Goal: Task Accomplishment & Management: Manage account settings

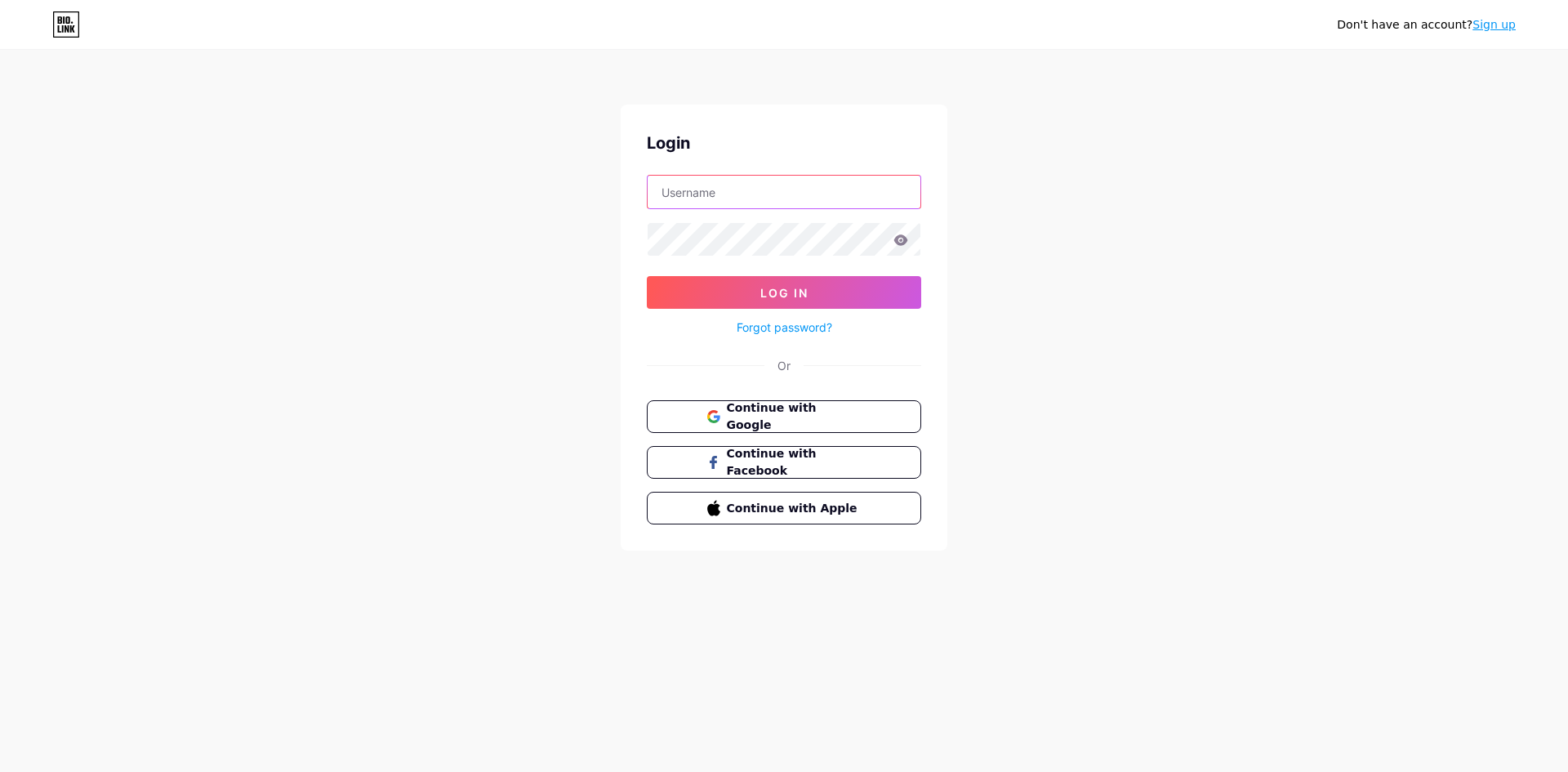
click at [714, 186] on input "text" at bounding box center [784, 191] width 272 height 32
type input "M"
type input "[EMAIL_ADDRESS][DOMAIN_NAME]"
click at [895, 244] on icon at bounding box center [901, 240] width 14 height 12
click at [853, 272] on form "[EMAIL_ADDRESS][DOMAIN_NAME] Log In Forgot password?" at bounding box center [784, 255] width 274 height 163
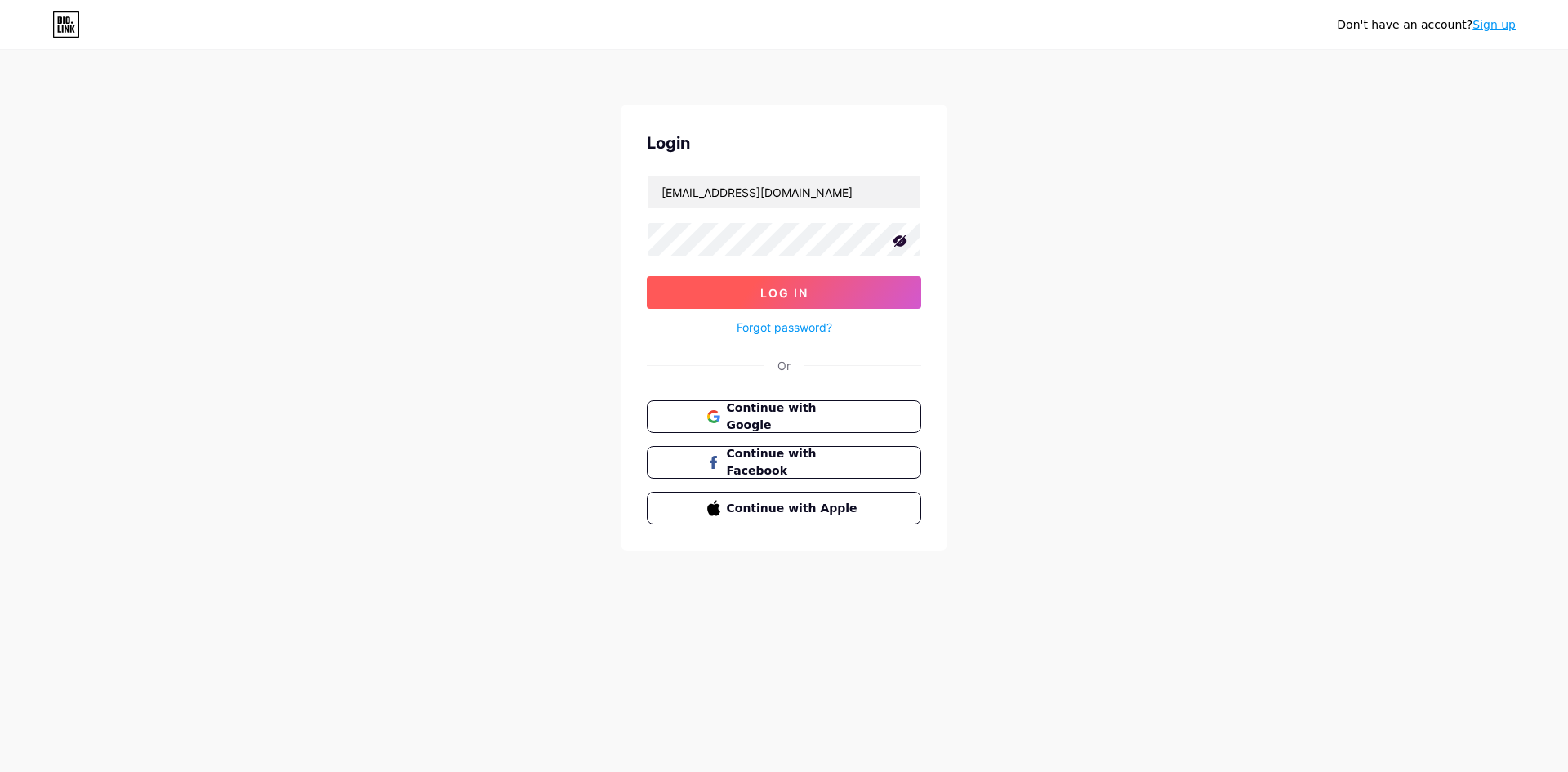
click at [852, 290] on button "Log In" at bounding box center [784, 292] width 274 height 32
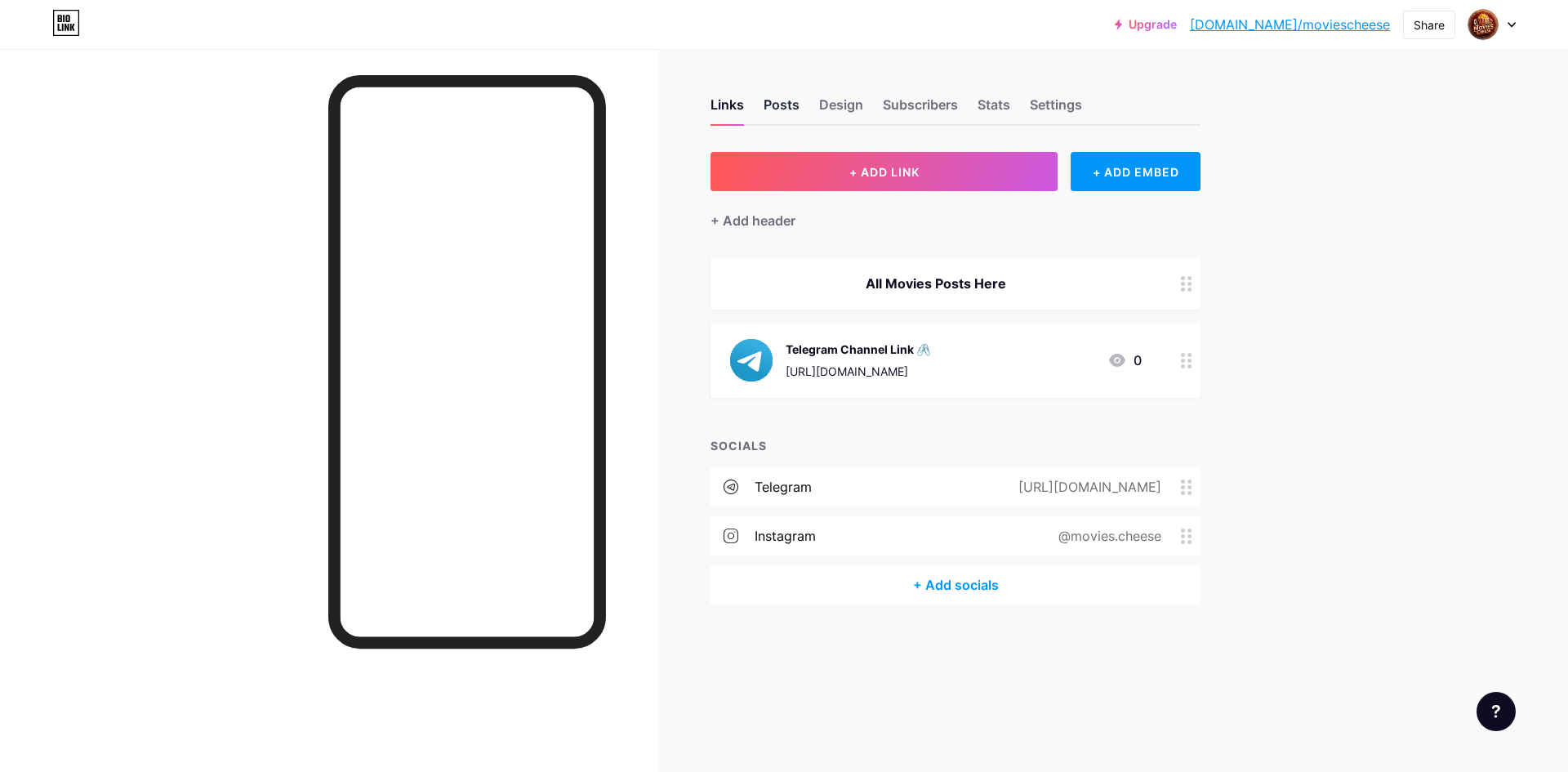
click at [784, 100] on div "Posts" at bounding box center [782, 109] width 36 height 30
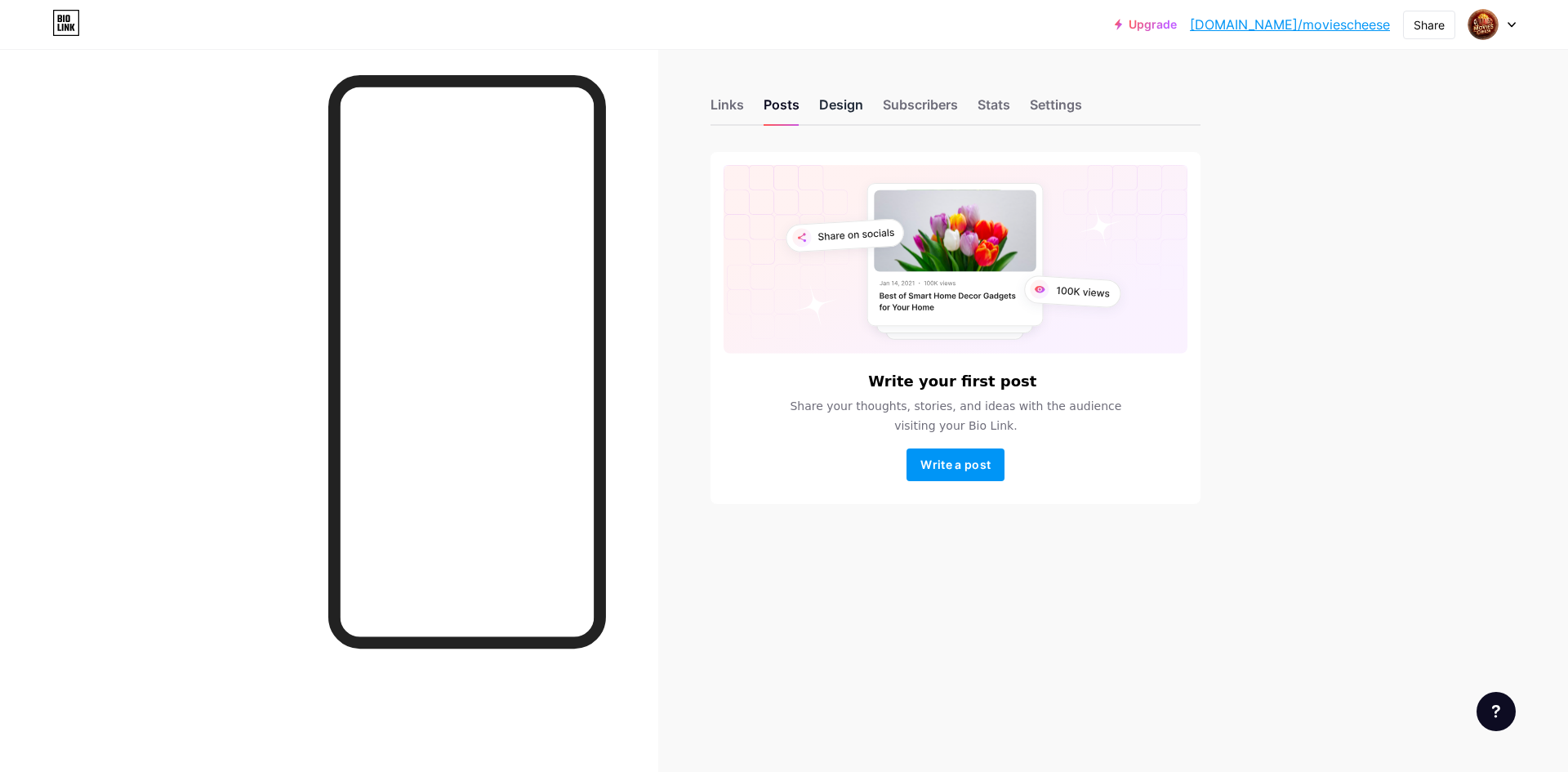
click at [842, 108] on div "Design" at bounding box center [841, 109] width 44 height 30
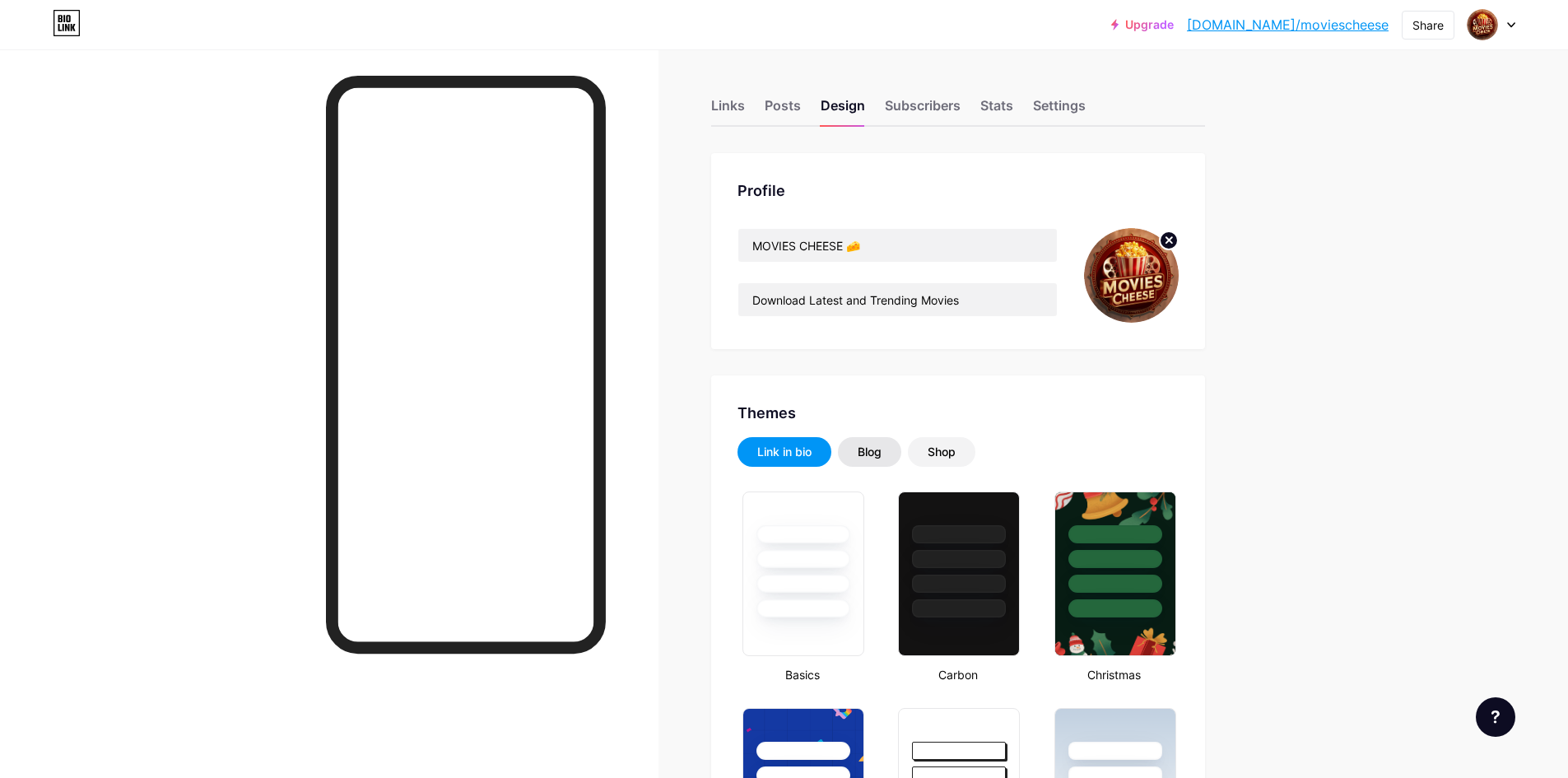
click at [881, 449] on div "Blog" at bounding box center [870, 452] width 24 height 16
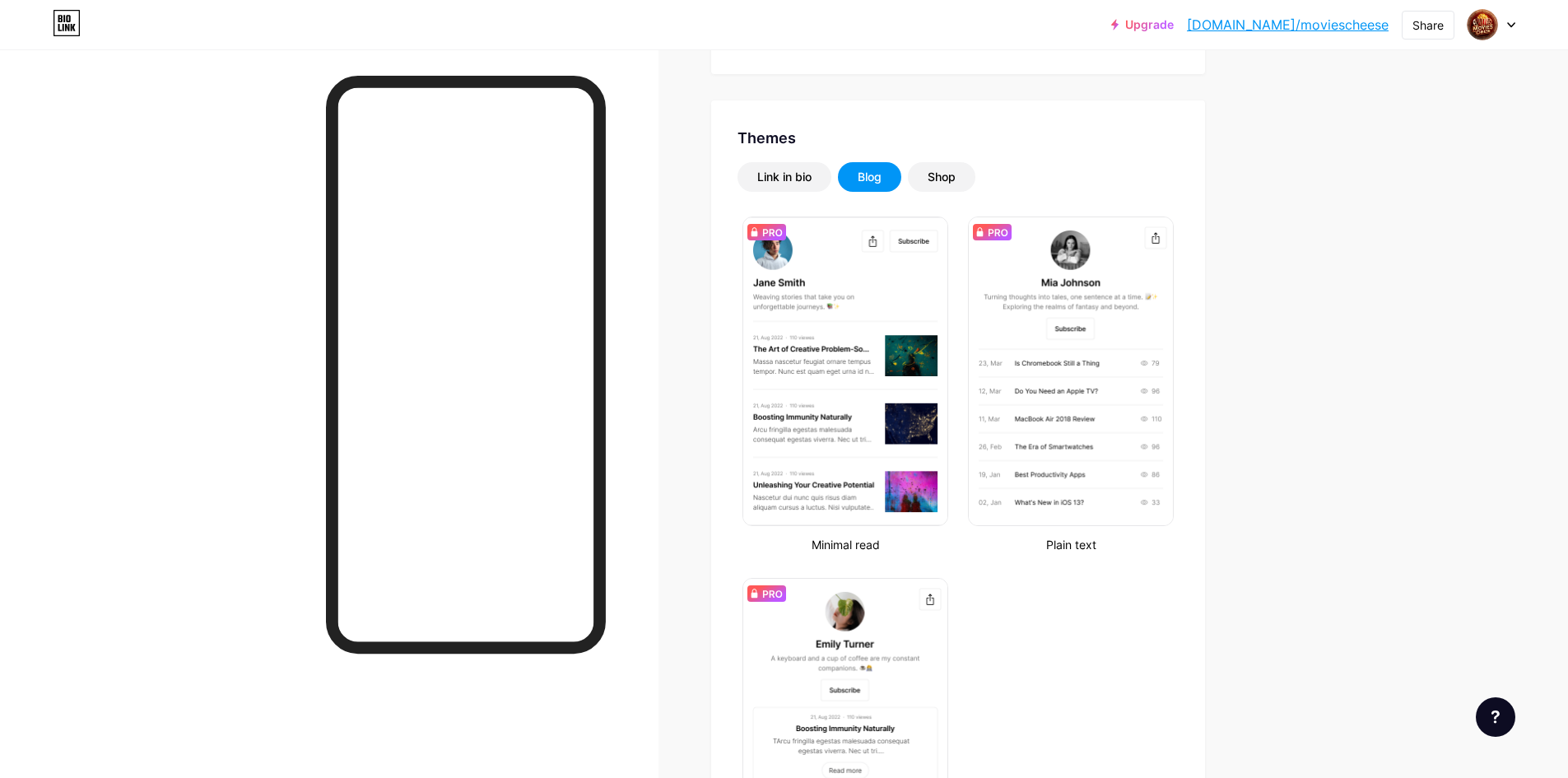
scroll to position [82, 0]
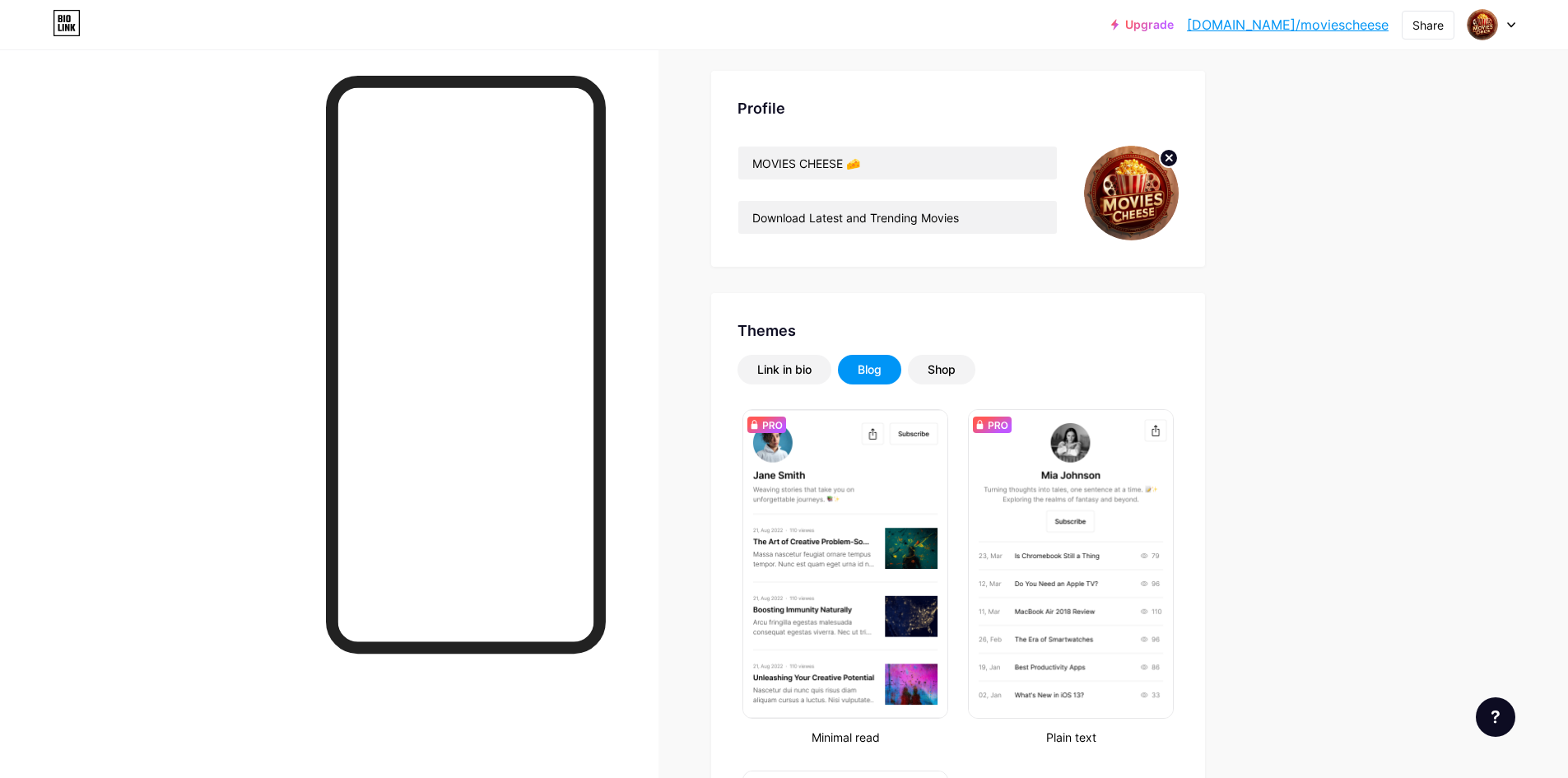
click at [917, 359] on div "Link in bio Blog Shop" at bounding box center [957, 370] width 441 height 30
click at [948, 362] on div "Shop" at bounding box center [941, 370] width 28 height 16
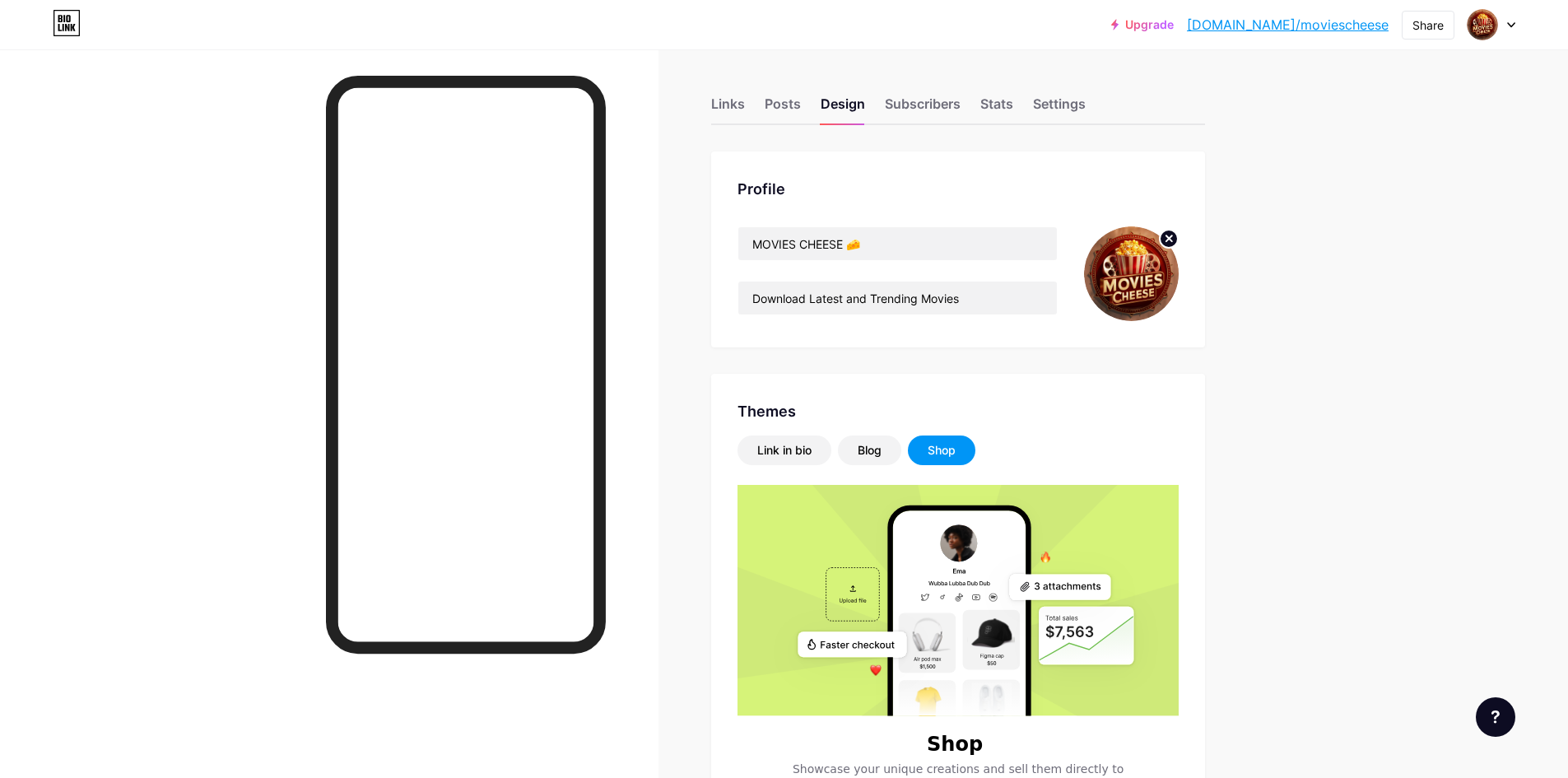
scroll to position [0, 0]
click at [799, 456] on div "Link in bio" at bounding box center [784, 452] width 54 height 16
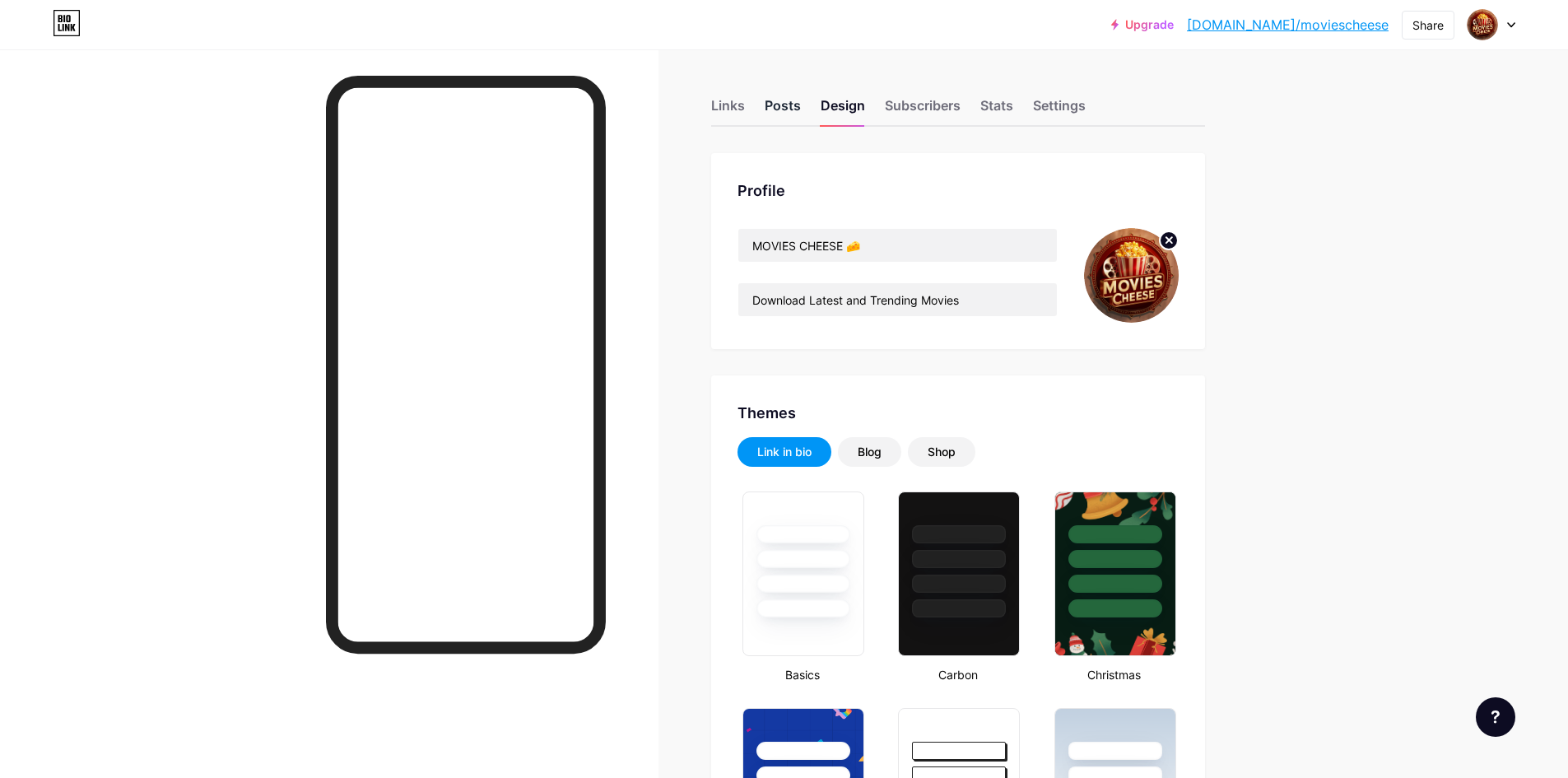
click at [795, 102] on div "Posts" at bounding box center [783, 110] width 36 height 30
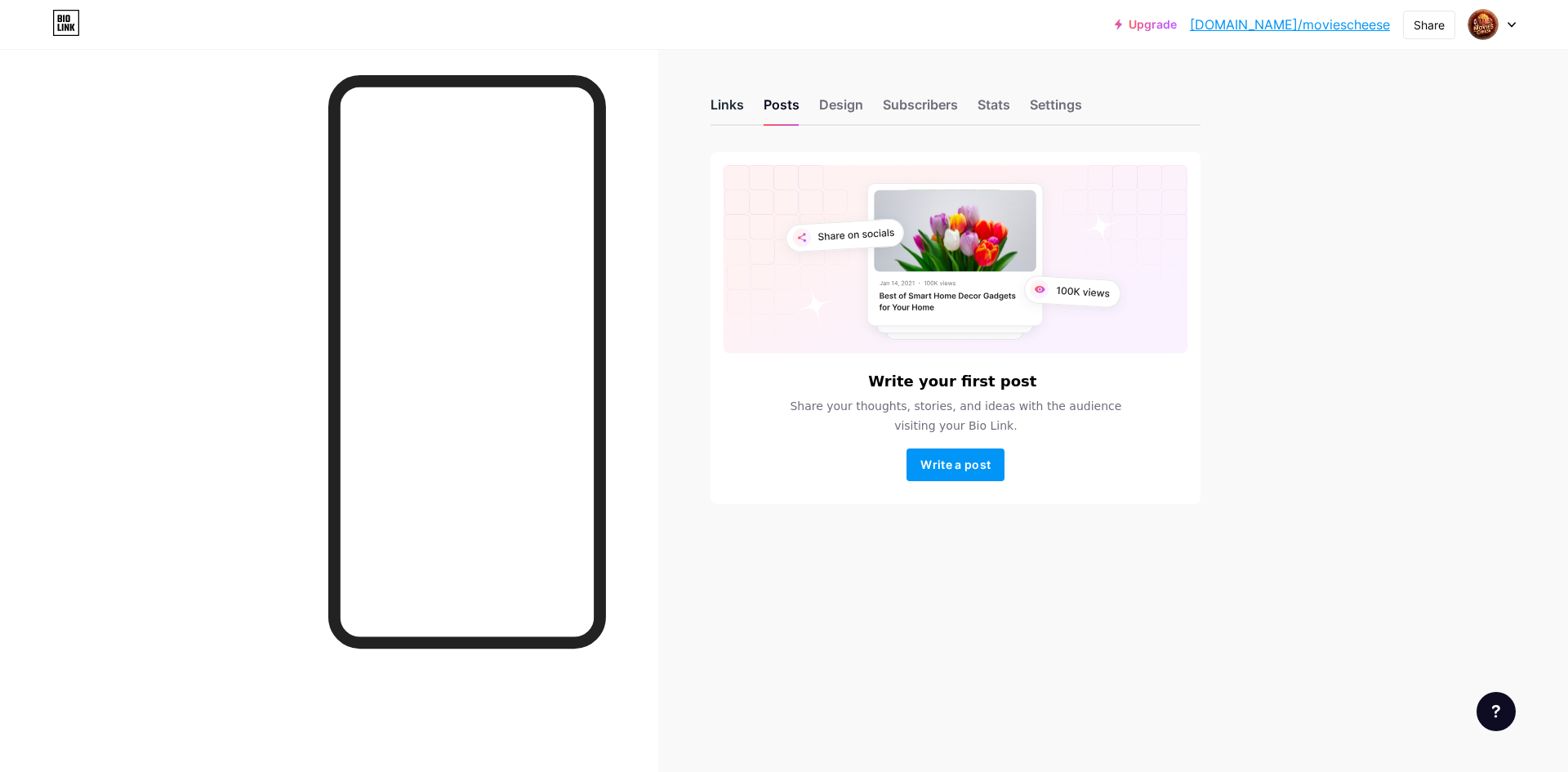
click at [732, 94] on div "Links" at bounding box center [726, 109] width 33 height 30
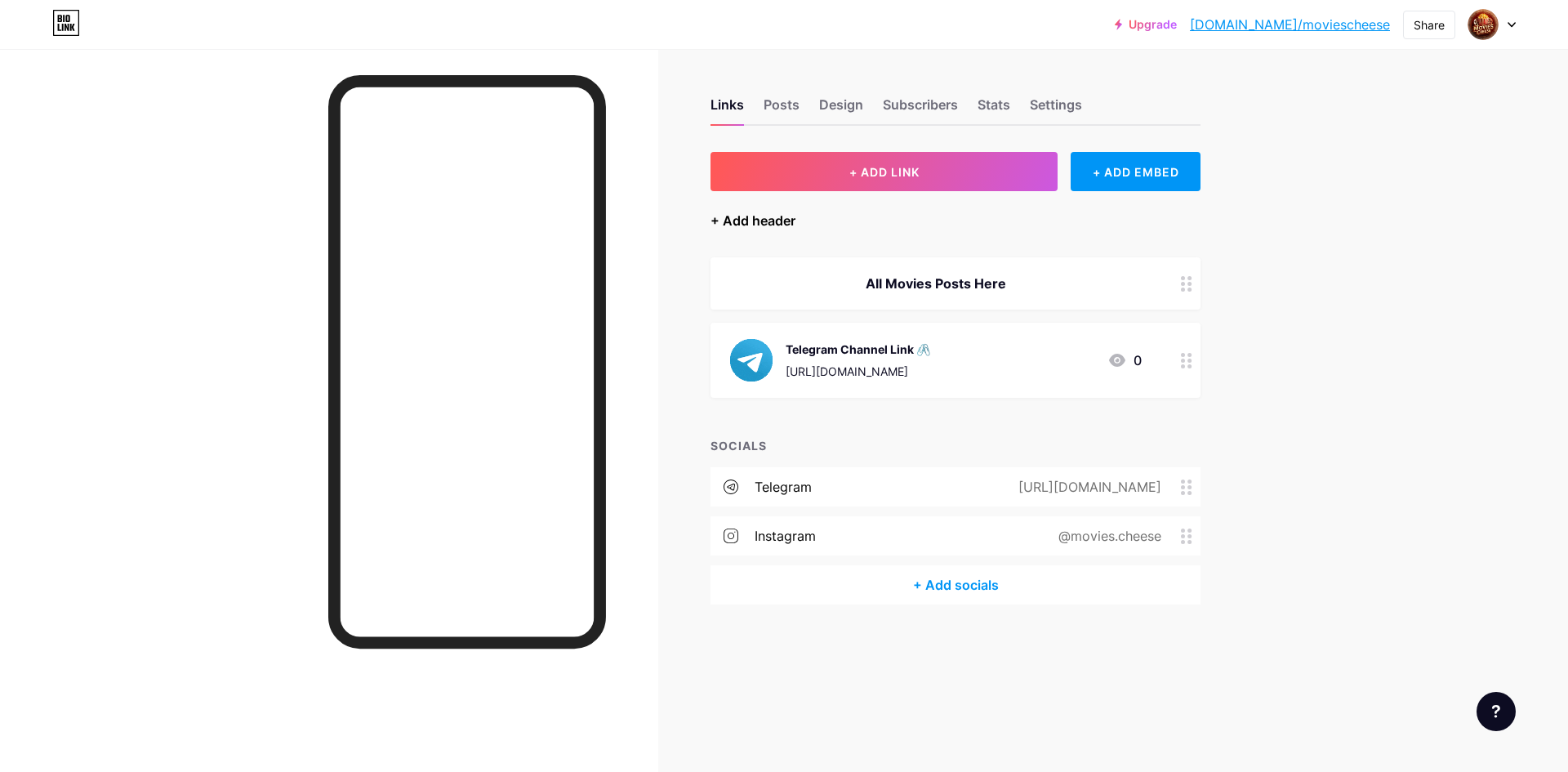
click at [758, 221] on div "+ Add header" at bounding box center [753, 220] width 85 height 20
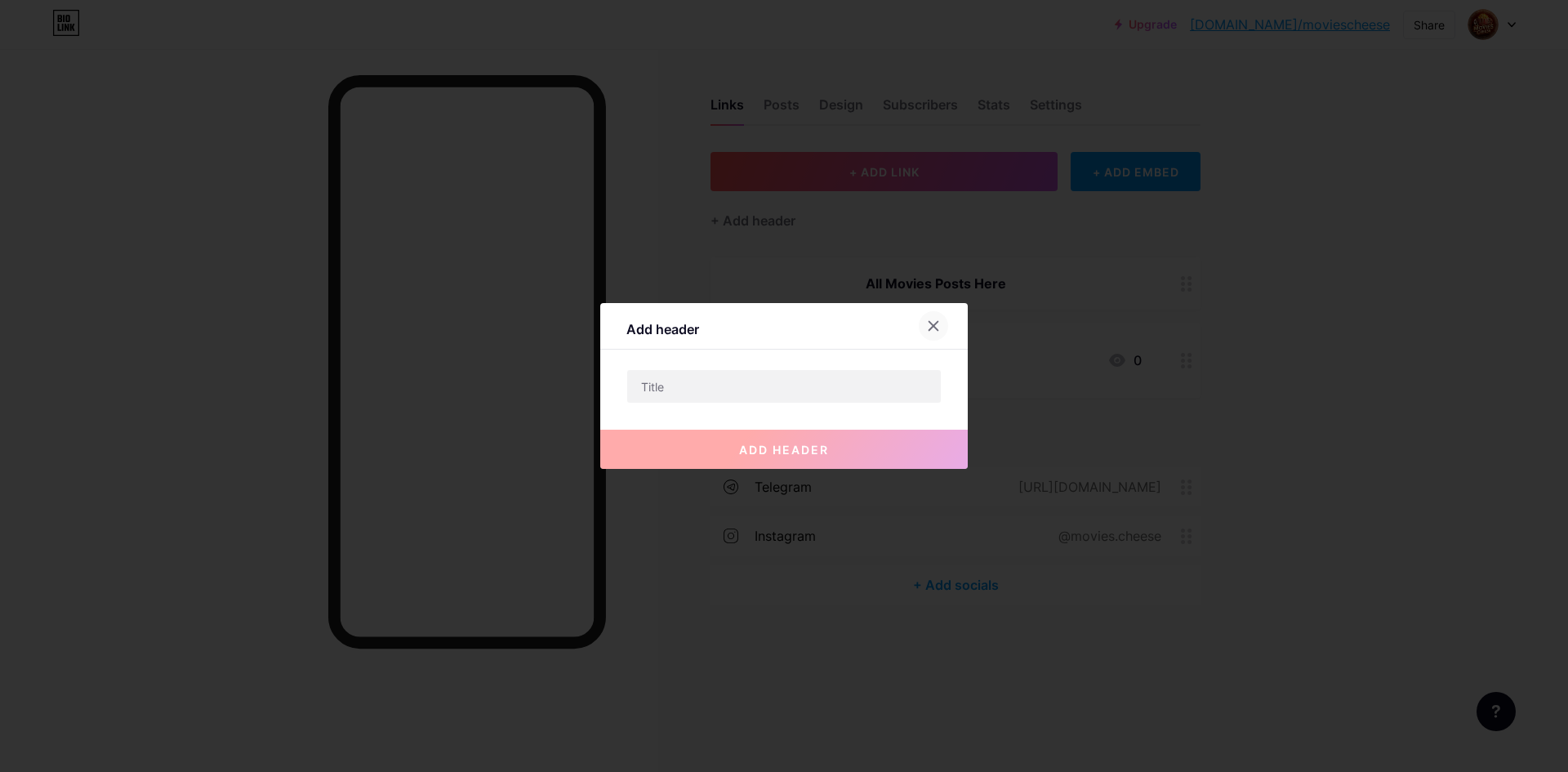
click at [934, 321] on icon at bounding box center [933, 325] width 13 height 13
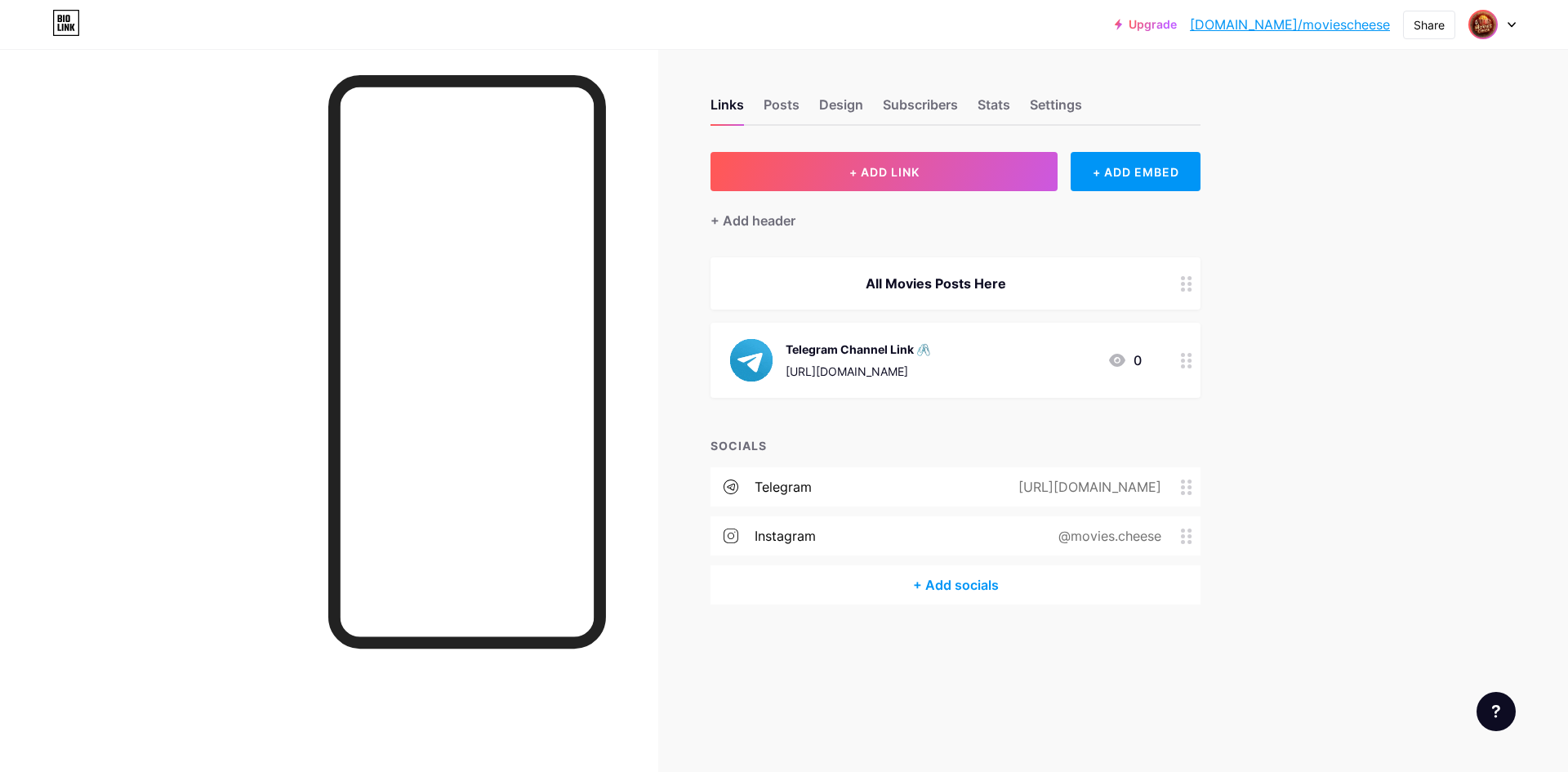
click at [1482, 27] on img at bounding box center [1483, 24] width 26 height 26
click at [69, 24] on icon at bounding box center [66, 22] width 28 height 26
click at [60, 24] on icon at bounding box center [66, 22] width 28 height 26
click at [792, 106] on div "Posts" at bounding box center [782, 109] width 36 height 30
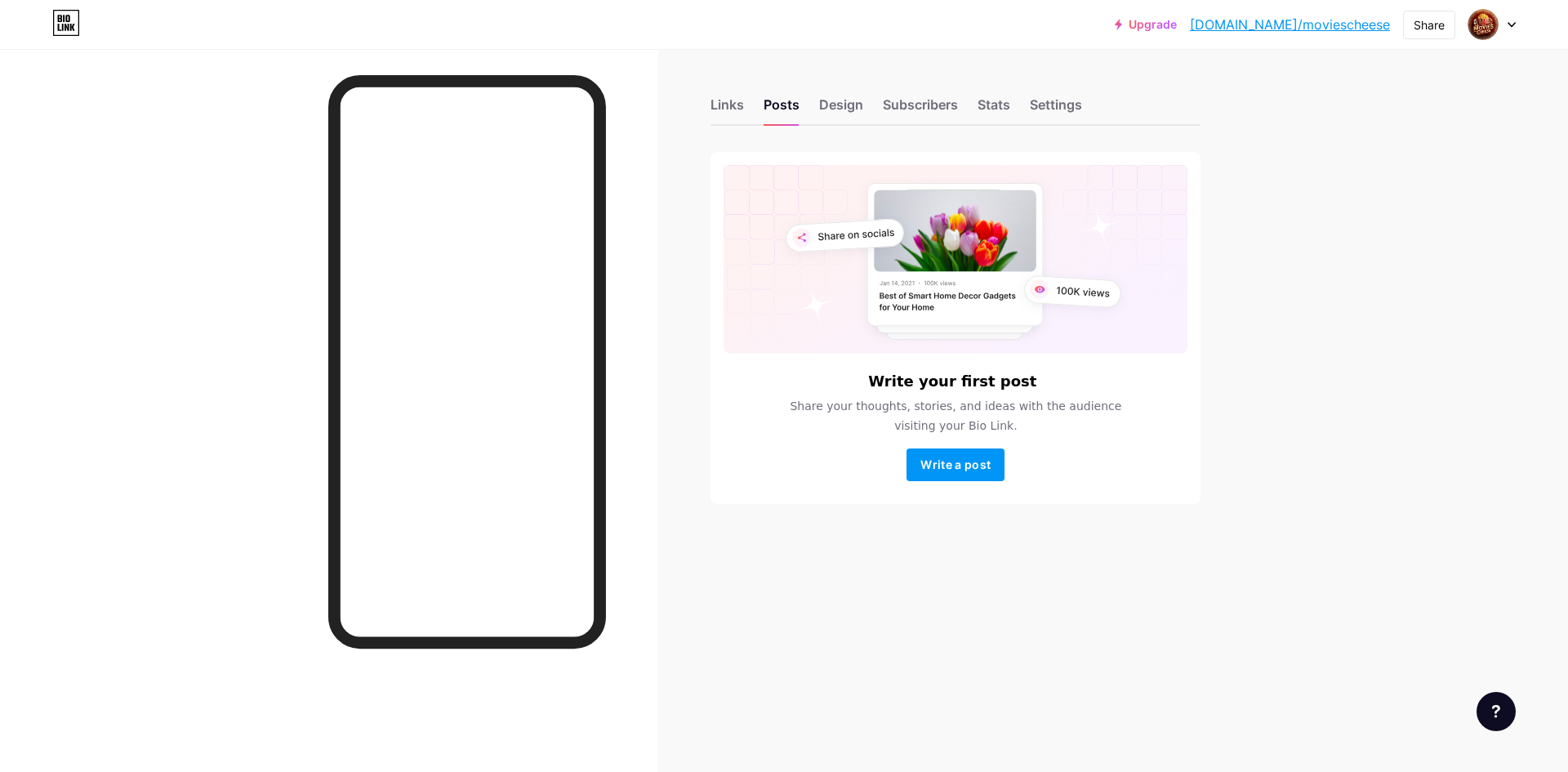
click at [710, 104] on div "Links Posts Design Subscribers Stats Settings Write your first post Share your …" at bounding box center [635, 317] width 1270 height 537
click at [724, 102] on div "Links" at bounding box center [726, 109] width 33 height 30
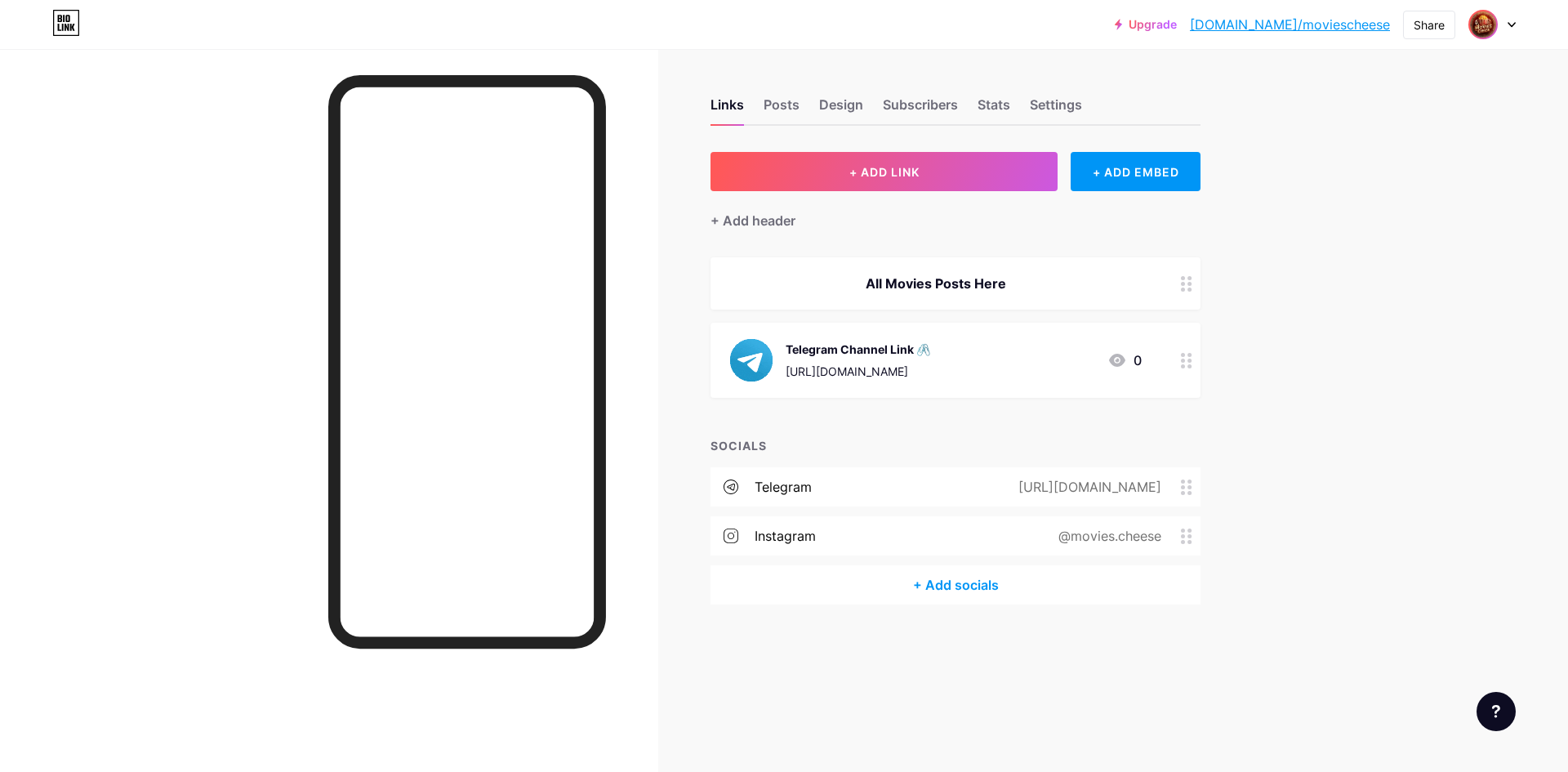
click at [1486, 23] on img at bounding box center [1483, 24] width 26 height 26
click at [1404, 190] on link "Account settings" at bounding box center [1413, 185] width 202 height 44
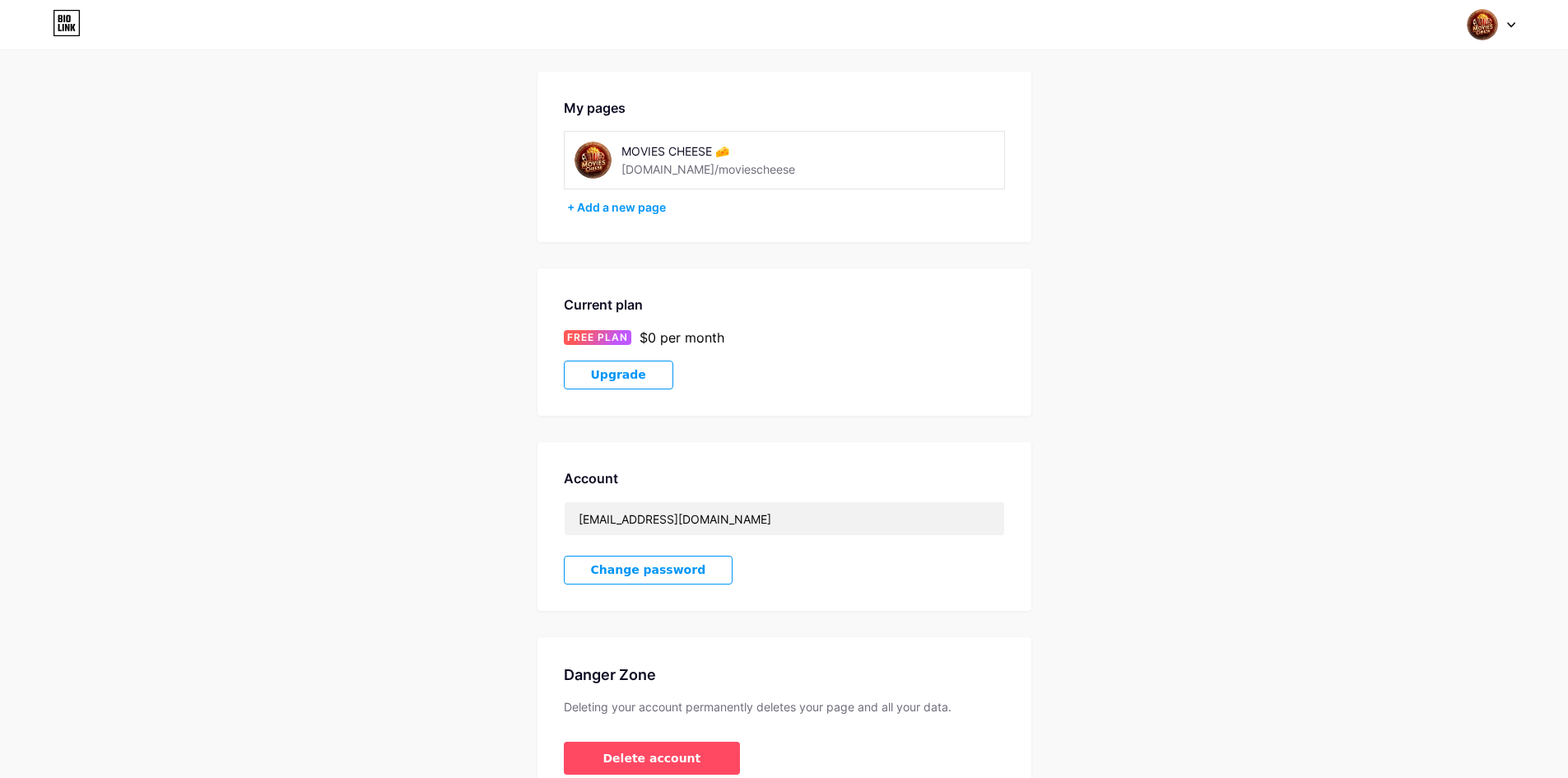
scroll to position [142, 0]
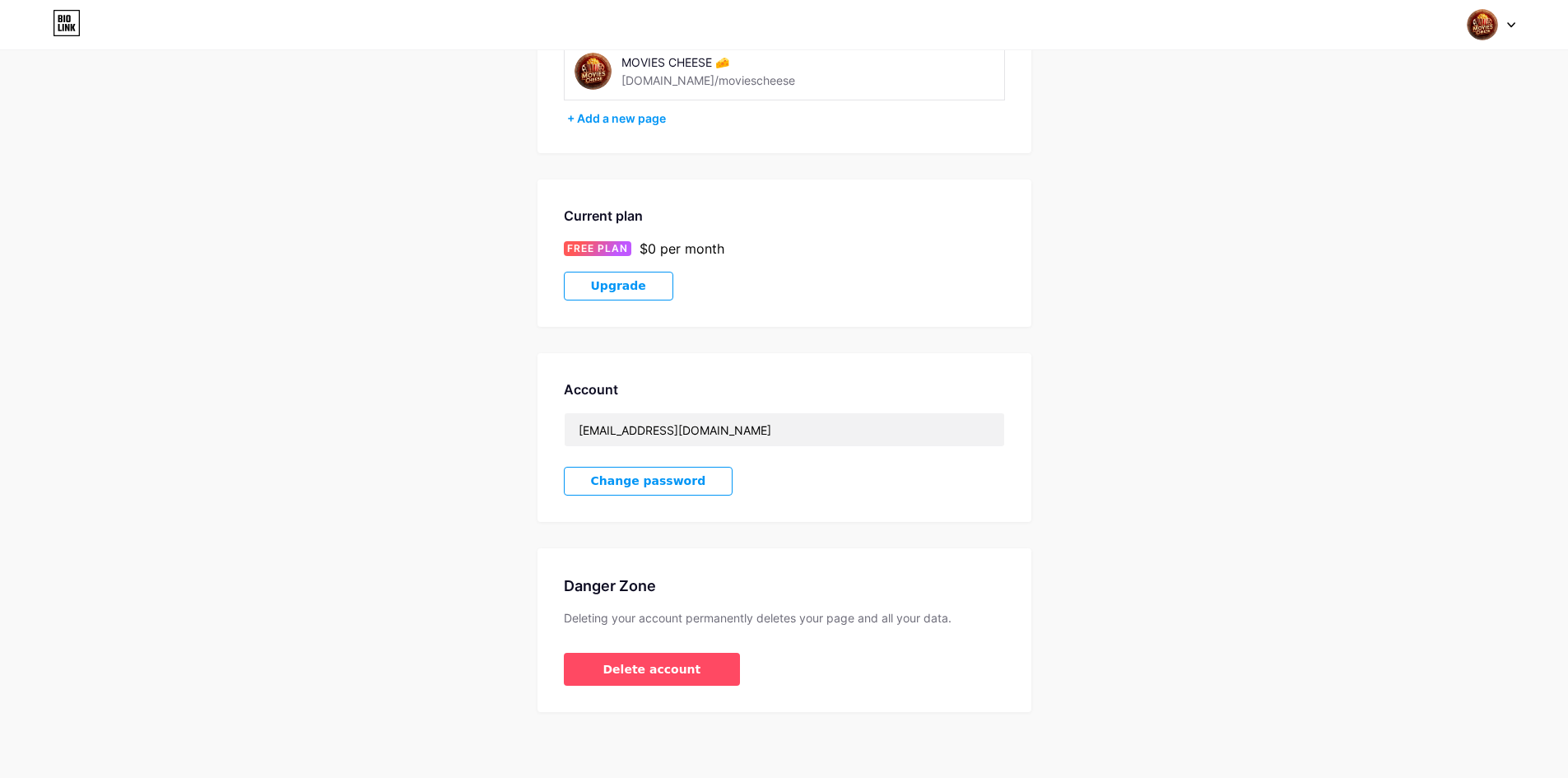
click at [644, 283] on button "Upgrade" at bounding box center [618, 286] width 110 height 29
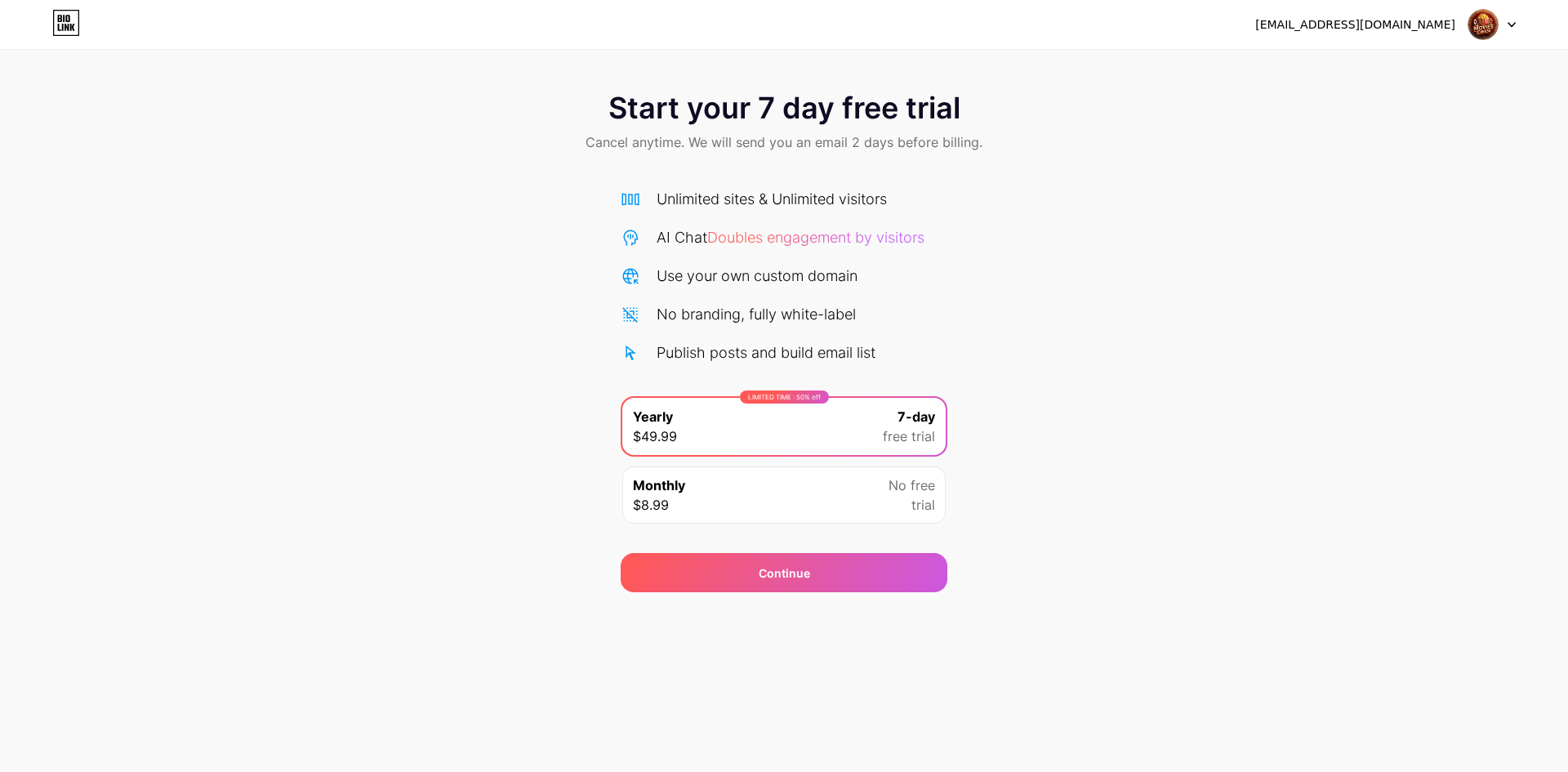
click at [61, 13] on icon at bounding box center [66, 22] width 28 height 26
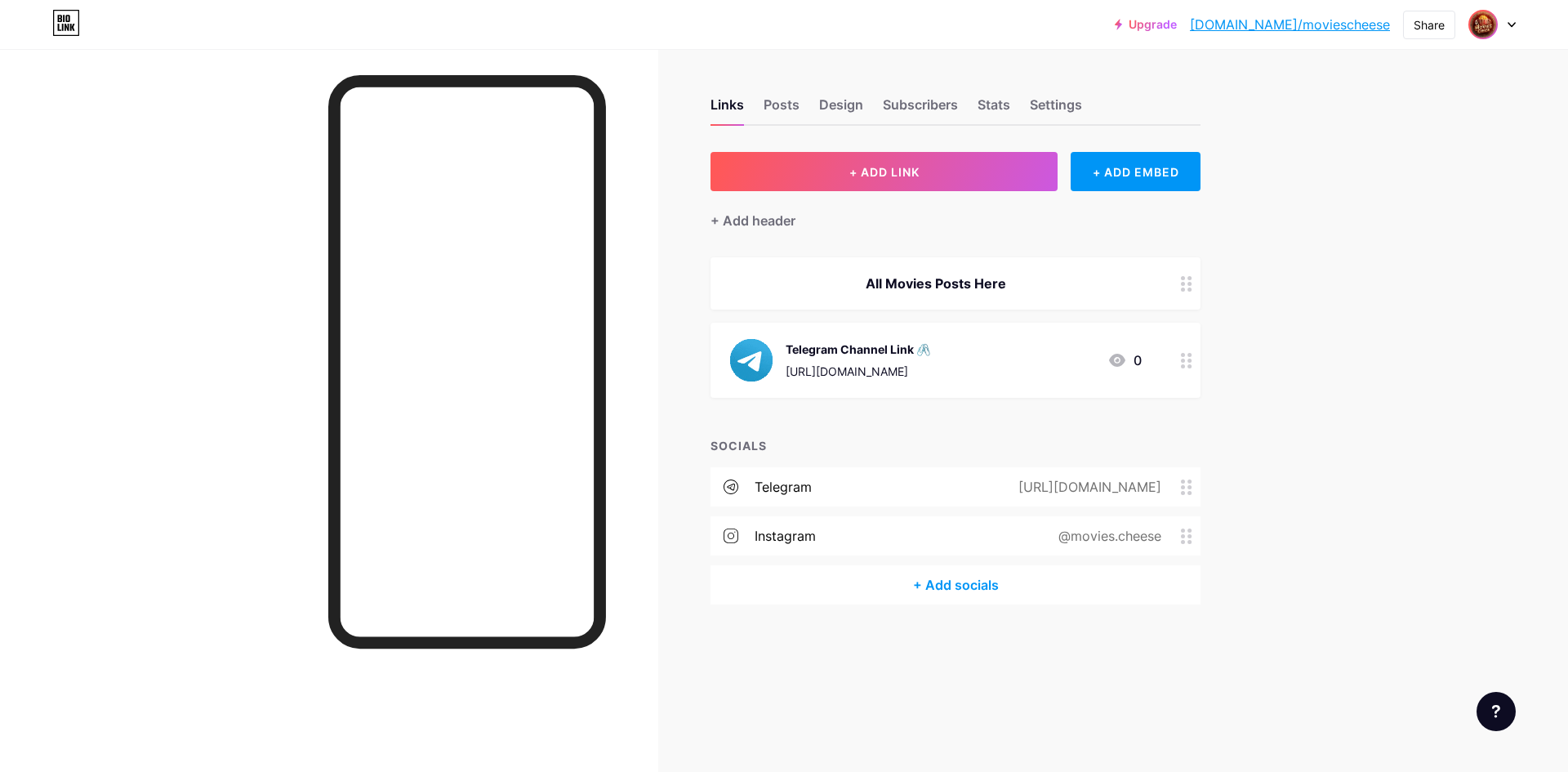
click at [1486, 24] on img at bounding box center [1483, 24] width 26 height 26
click at [1360, 102] on div "MOVIES CHEESE 🧀" at bounding box center [1423, 98] width 126 height 13
click at [841, 358] on div "Telegram Channel Link 🖇️ [URL][DOMAIN_NAME]" at bounding box center [858, 359] width 145 height 42
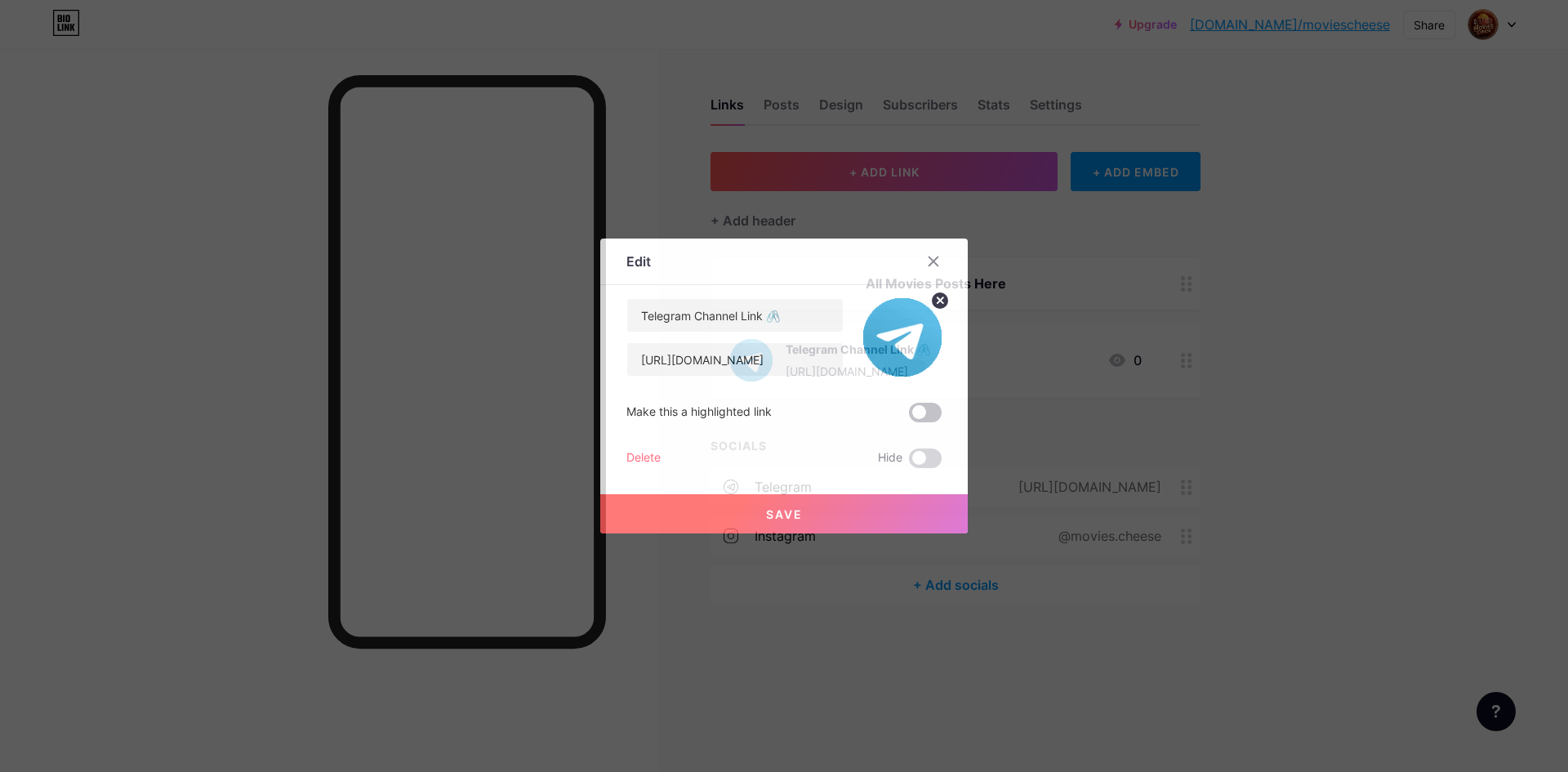
click at [917, 410] on span at bounding box center [925, 413] width 32 height 20
click at [909, 416] on input "checkbox" at bounding box center [909, 416] width 0 height 0
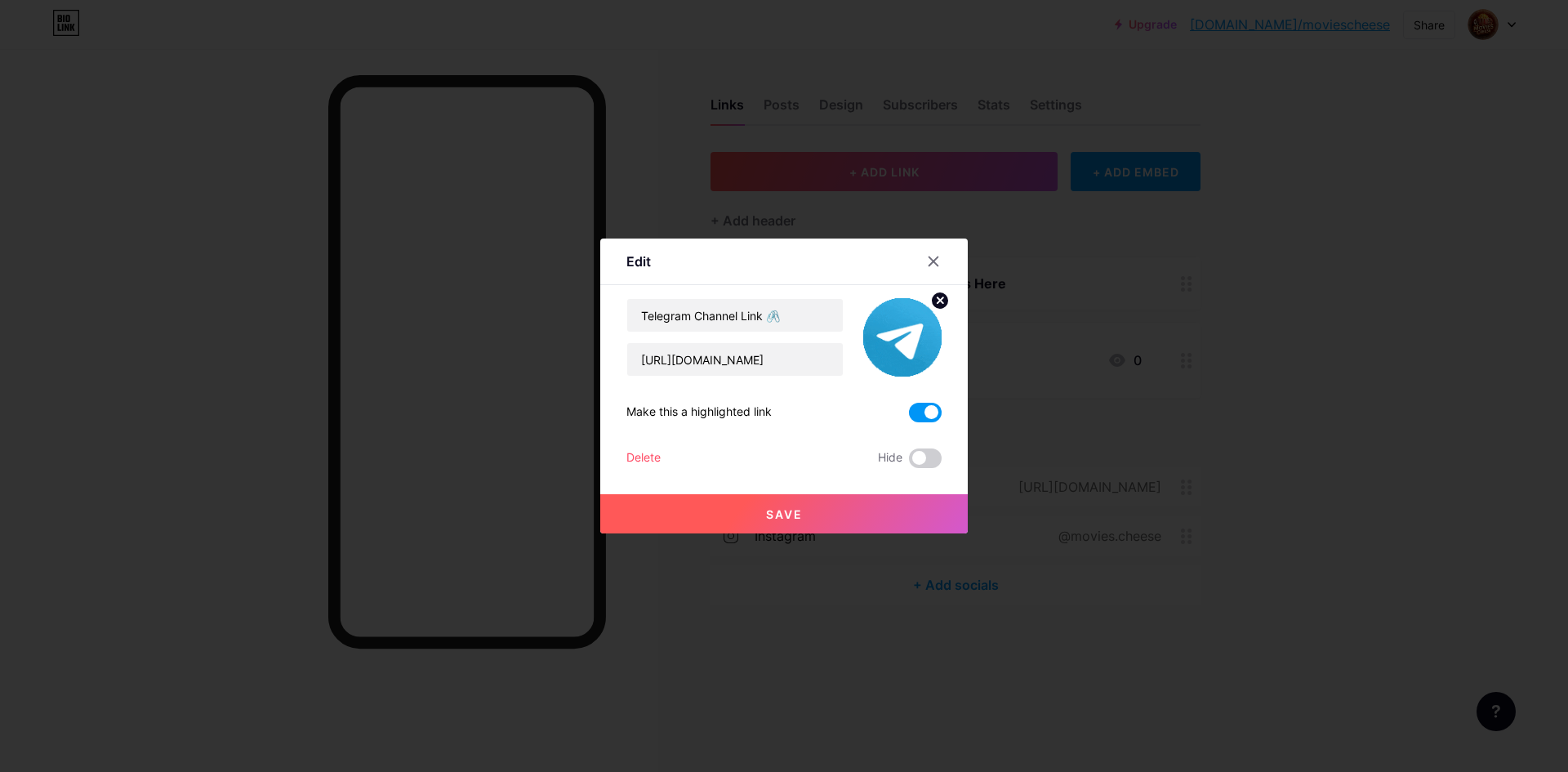
click at [846, 513] on button "Save" at bounding box center [784, 514] width 368 height 40
